Goal: Information Seeking & Learning: Check status

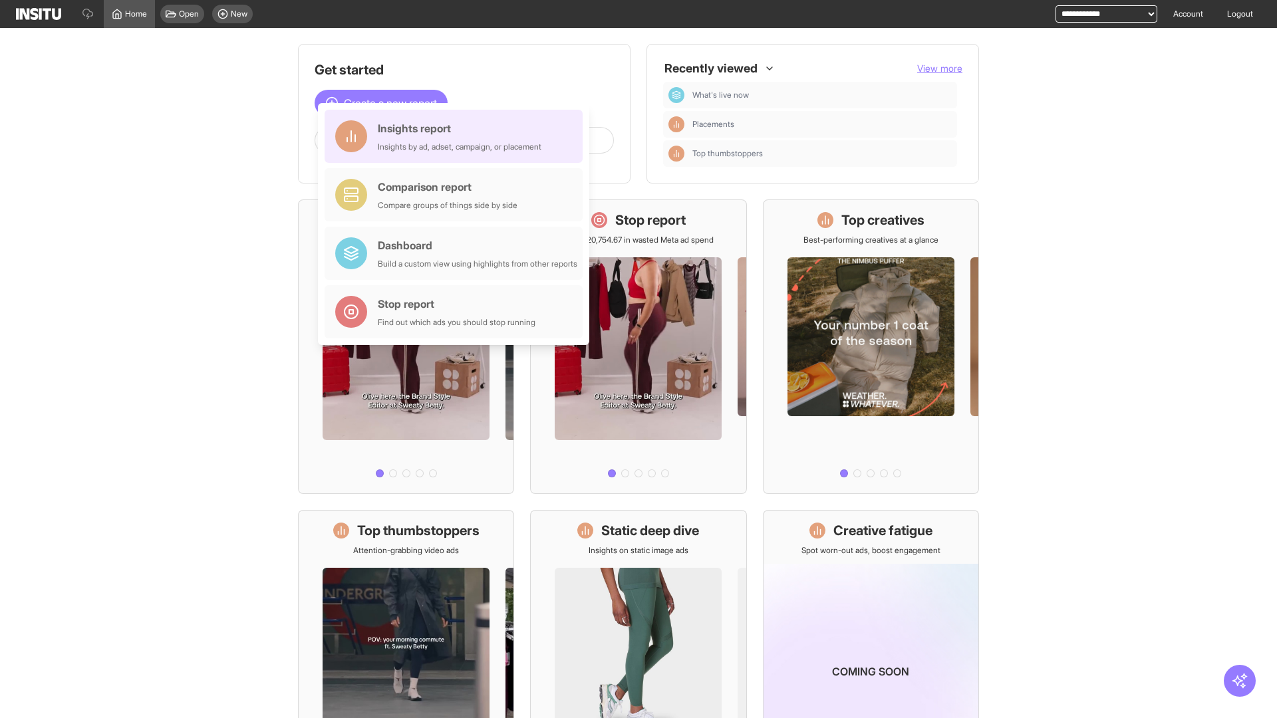
click at [457, 136] on div "Insights report Insights by ad, adset, campaign, or placement" at bounding box center [460, 136] width 164 height 32
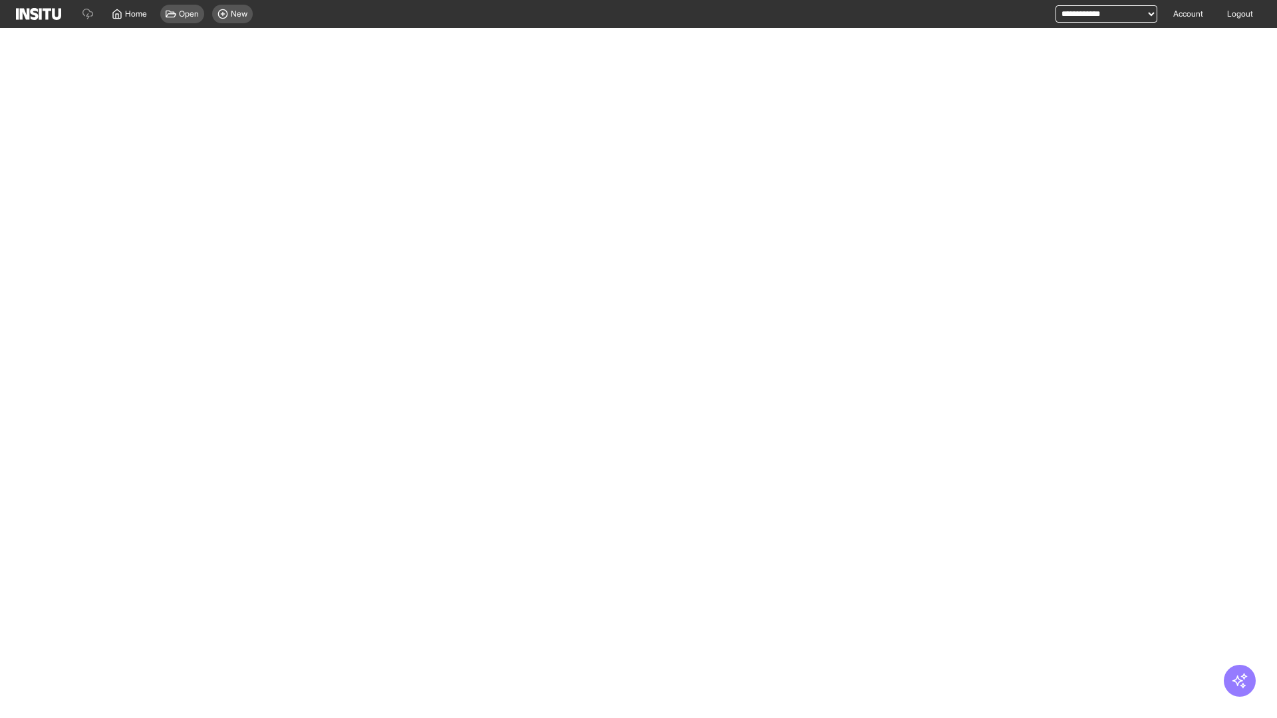
select select "**"
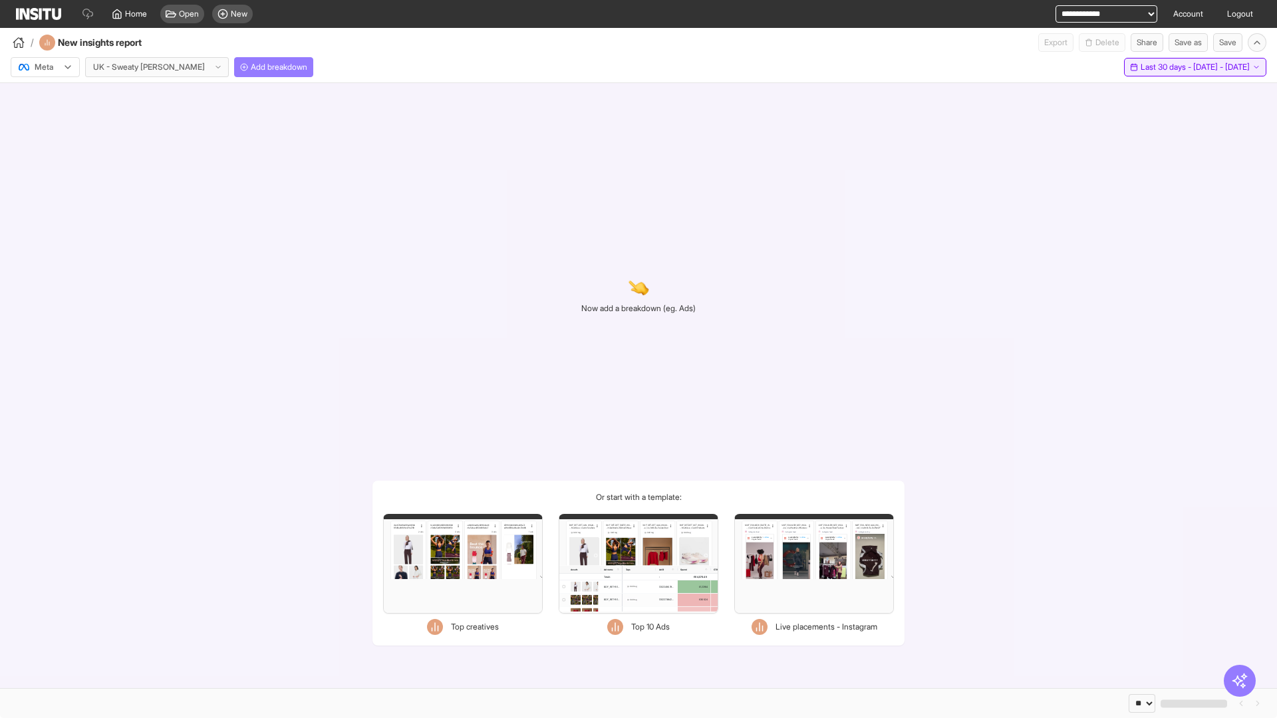
click at [1165, 67] on span "Last 30 days - [DATE] - [DATE]" at bounding box center [1194, 67] width 109 height 11
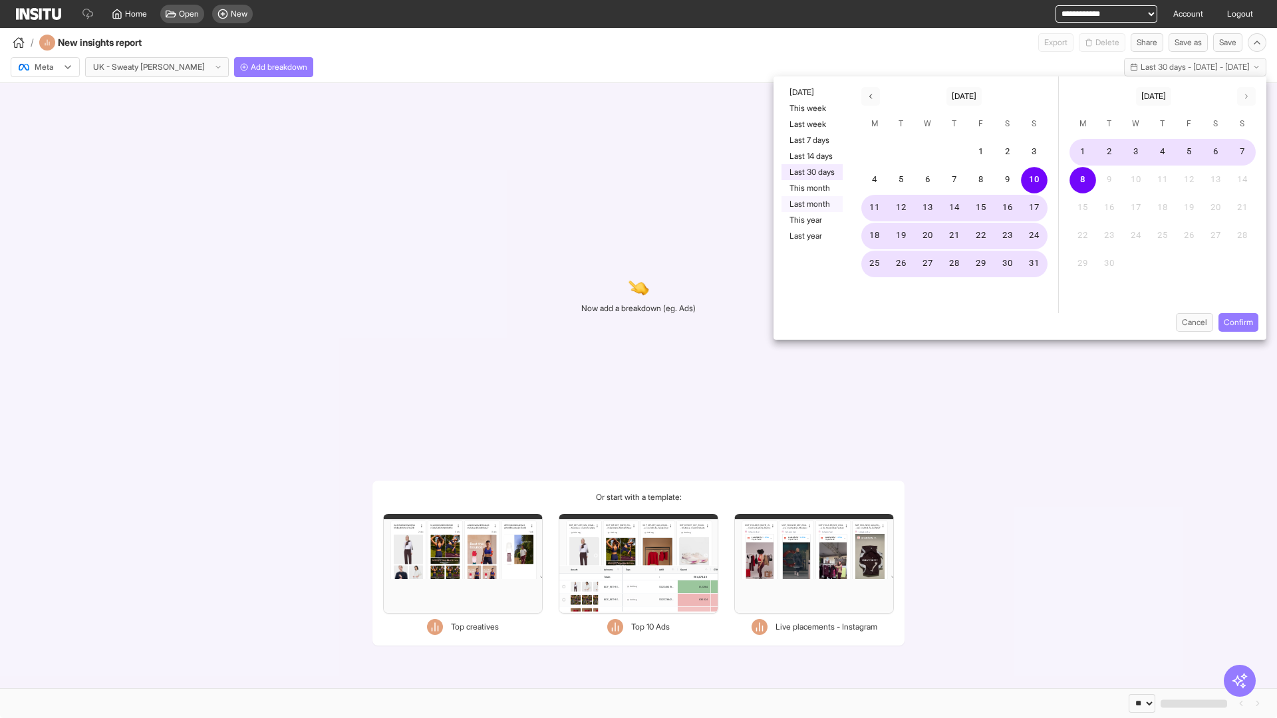
click at [811, 204] on button "Last month" at bounding box center [811, 204] width 61 height 16
